Goal: Task Accomplishment & Management: Manage account settings

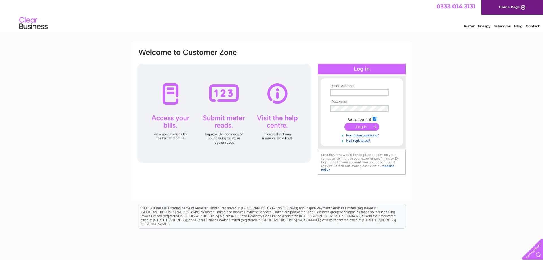
click at [340, 94] on input "text" at bounding box center [360, 92] width 58 height 6
type input "[PERSON_NAME][EMAIL_ADDRESS][DOMAIN_NAME]"
click at [368, 129] on input "submit" at bounding box center [362, 127] width 35 height 8
click at [366, 93] on input "gordon@laneandskillen.co.uk" at bounding box center [360, 92] width 58 height 6
click at [362, 92] on input "[PERSON_NAME][EMAIL_ADDRESS][DOMAIN_NAME]" at bounding box center [360, 92] width 59 height 7
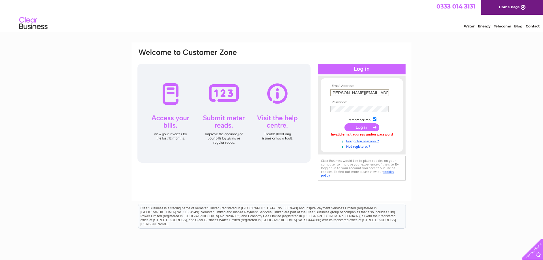
click at [362, 92] on input "[PERSON_NAME][EMAIL_ADDRESS][DOMAIN_NAME]" at bounding box center [360, 92] width 59 height 7
drag, startPoint x: 385, startPoint y: 93, endPoint x: 291, endPoint y: 88, distance: 94.4
click at [331, 89] on input "[PERSON_NAME][EMAIL_ADDRESS][DOMAIN_NAME]" at bounding box center [360, 92] width 59 height 7
click at [424, 99] on div "Email Address: Password:" at bounding box center [271, 169] width 543 height 255
click at [361, 93] on input "text" at bounding box center [360, 92] width 58 height 6
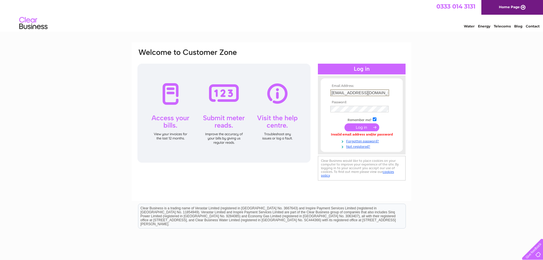
type input "accounts@laneandskillen.co.uk"
click at [362, 129] on input "submit" at bounding box center [362, 127] width 35 height 8
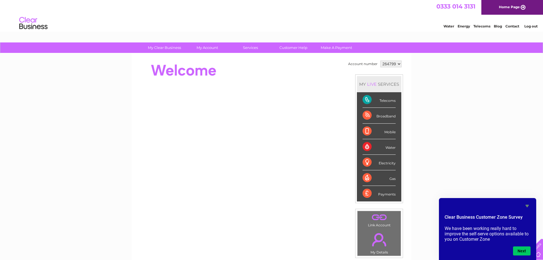
click at [383, 198] on div "Payments" at bounding box center [379, 193] width 33 height 15
click at [384, 194] on div "Payments" at bounding box center [379, 193] width 33 height 15
click at [389, 101] on div "Telecoms" at bounding box center [379, 100] width 33 height 16
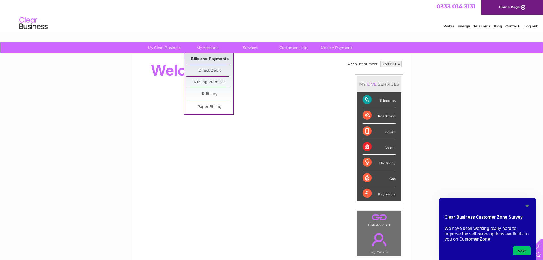
click at [212, 59] on link "Bills and Payments" at bounding box center [210, 58] width 47 height 11
